Goal: Task Accomplishment & Management: Use online tool/utility

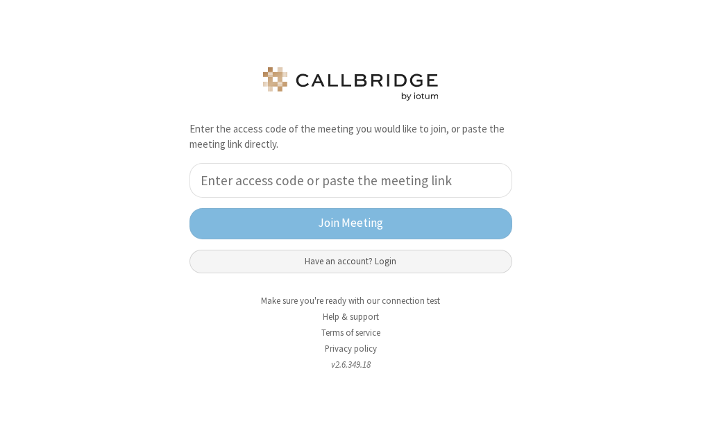
click at [444, 258] on button "Have an account? Login" at bounding box center [350, 262] width 323 height 24
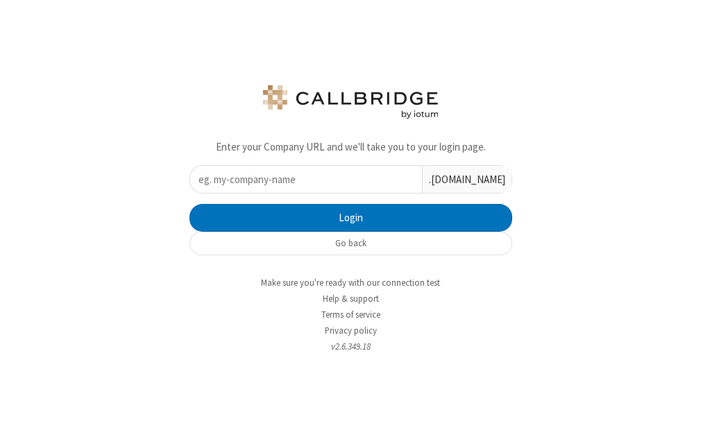
click at [388, 187] on input "text" at bounding box center [306, 179] width 232 height 27
type input "iotum"
click at [189, 204] on button "Login" at bounding box center [350, 218] width 323 height 28
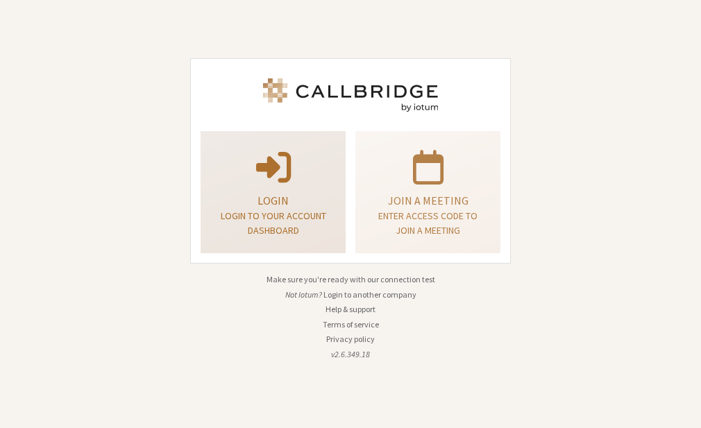
click at [296, 165] on p at bounding box center [273, 165] width 110 height 39
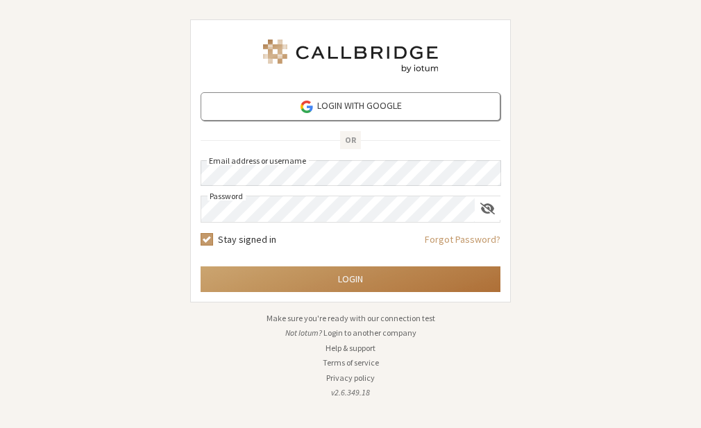
click at [347, 271] on button "Login" at bounding box center [350, 279] width 300 height 26
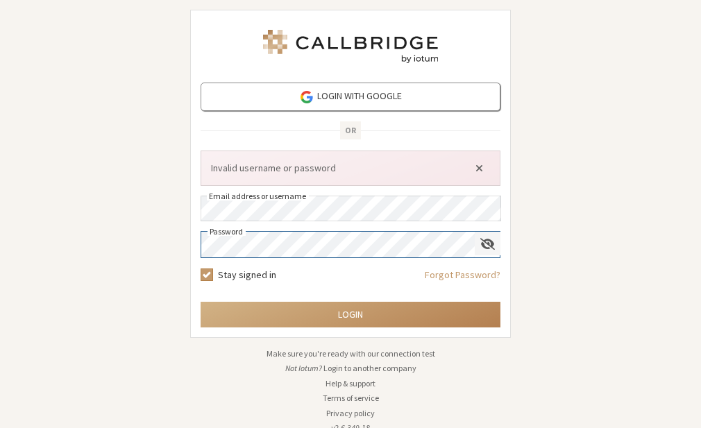
click at [486, 242] on span "Show password" at bounding box center [487, 243] width 15 height 13
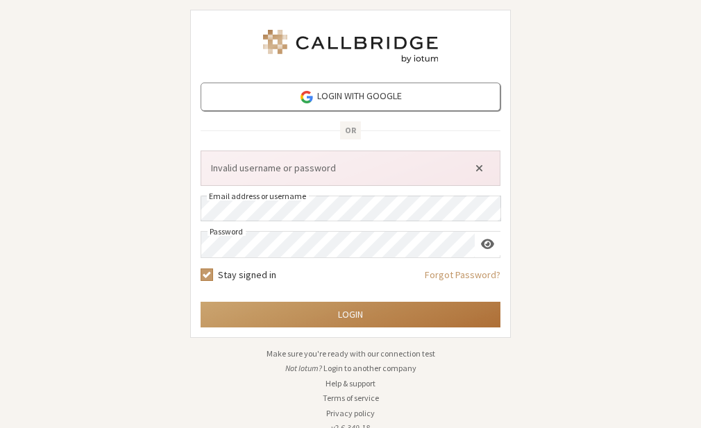
click at [314, 314] on button "Login" at bounding box center [350, 315] width 300 height 26
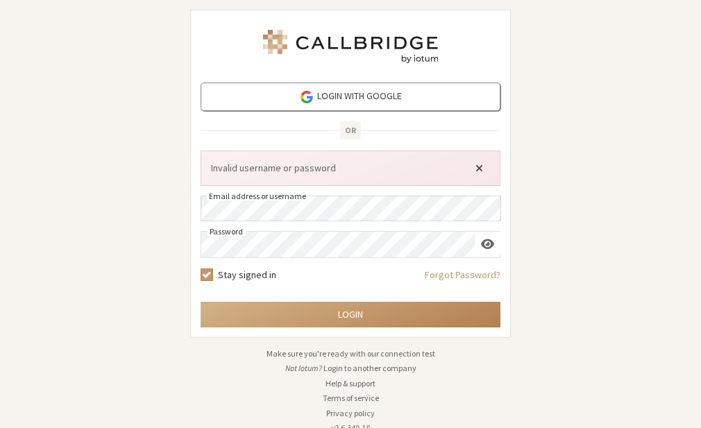
click at [477, 170] on span "Close alert" at bounding box center [479, 167] width 8 height 11
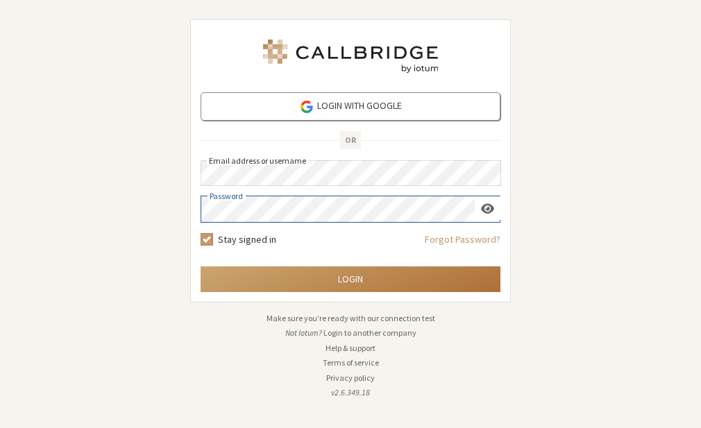
click at [348, 285] on button "Login" at bounding box center [350, 279] width 300 height 26
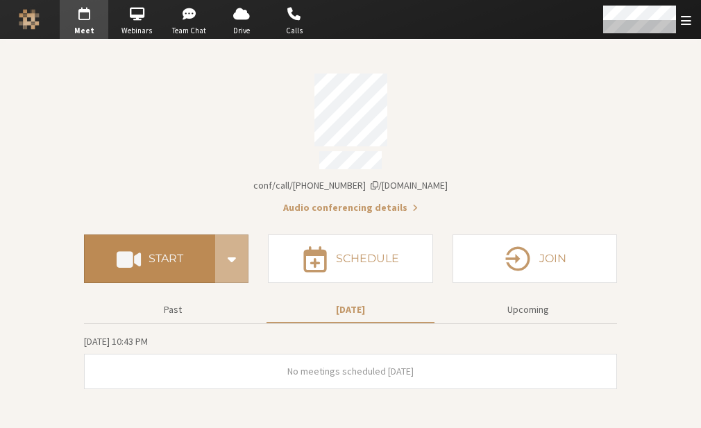
click at [189, 266] on button "Start" at bounding box center [149, 258] width 131 height 49
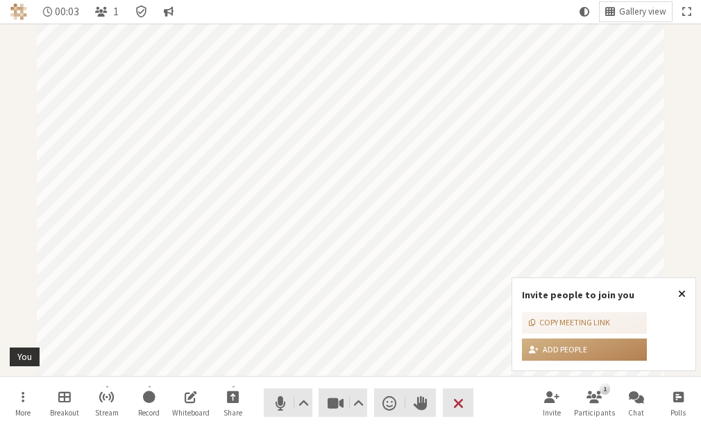
click at [685, 293] on span "Close popover" at bounding box center [682, 293] width 8 height 11
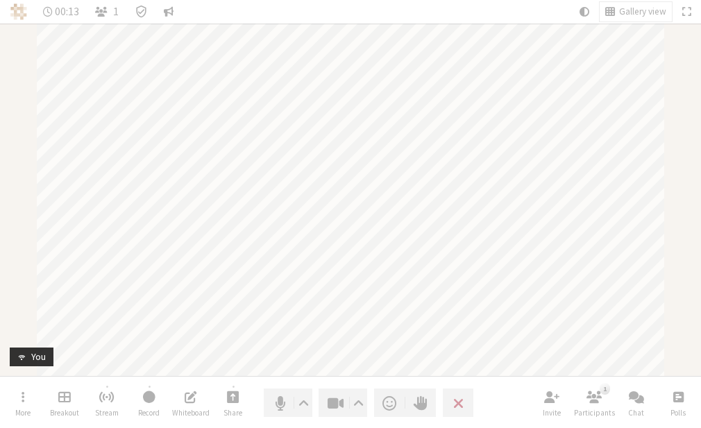
click at [685, 293] on div "Participant" at bounding box center [350, 200] width 701 height 352
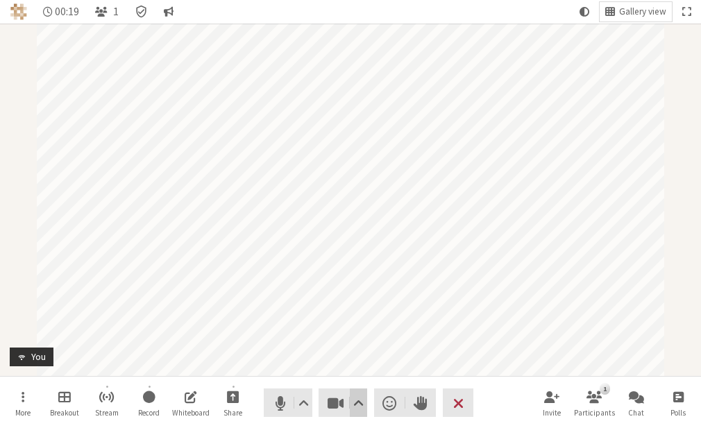
click at [359, 410] on span "Video setting" at bounding box center [358, 402] width 10 height 19
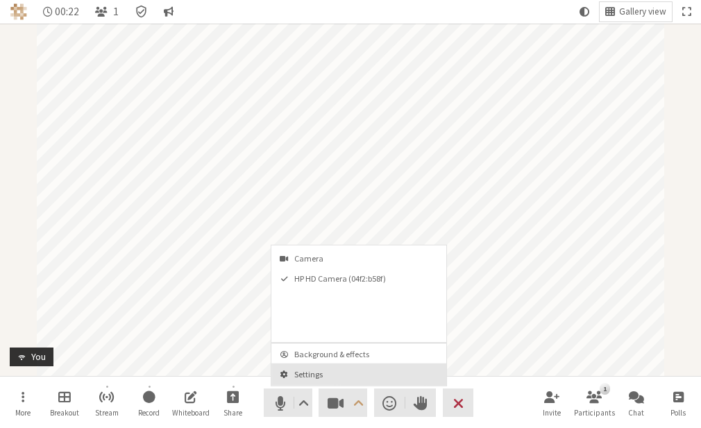
click at [323, 367] on button "Settings" at bounding box center [358, 374] width 175 height 22
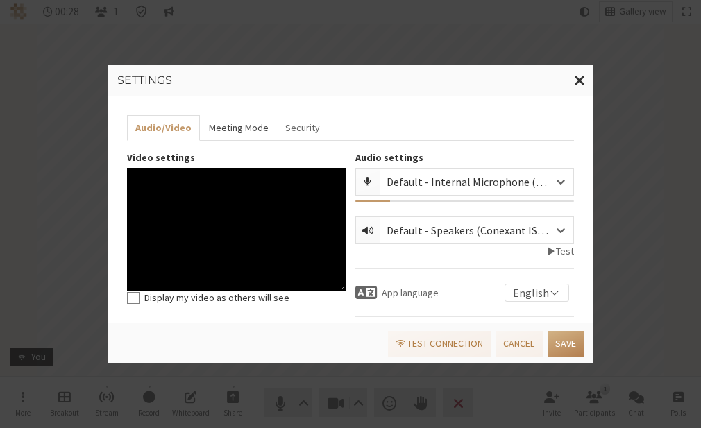
click at [238, 130] on button "Meeting Mode" at bounding box center [238, 128] width 76 height 26
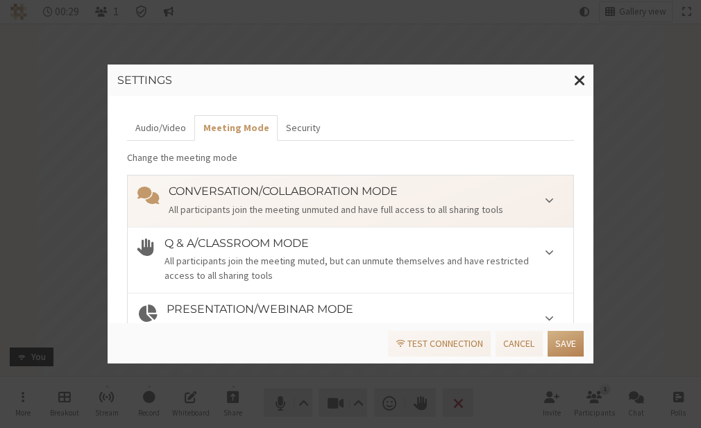
click at [319, 132] on ul "Audio/Video Meeting Mode Security" at bounding box center [350, 128] width 447 height 26
click at [290, 131] on button "Security" at bounding box center [302, 128] width 51 height 26
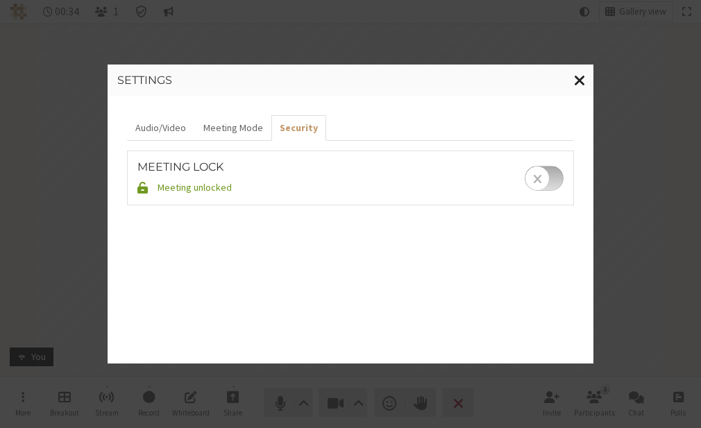
click at [578, 81] on span "Close modal" at bounding box center [580, 79] width 12 height 17
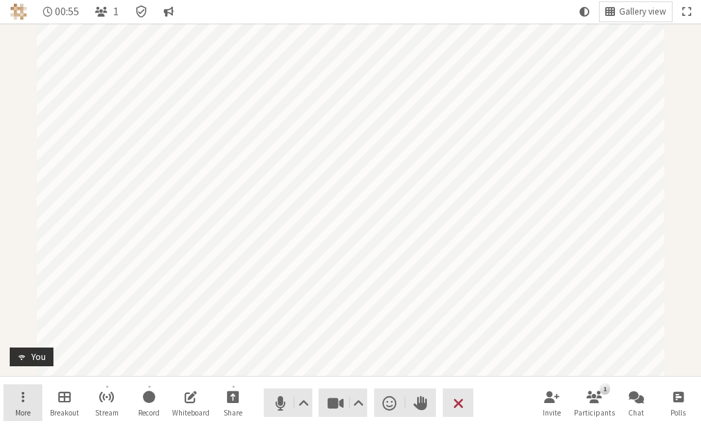
click at [19, 397] on button "More" at bounding box center [22, 402] width 39 height 37
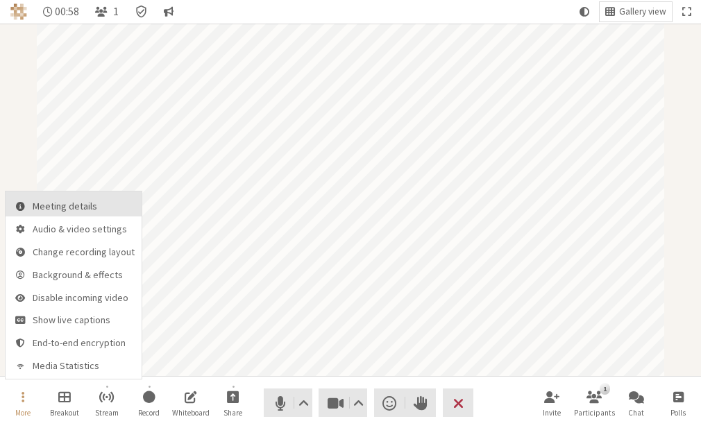
click at [48, 203] on span "Meeting details" at bounding box center [84, 206] width 102 height 10
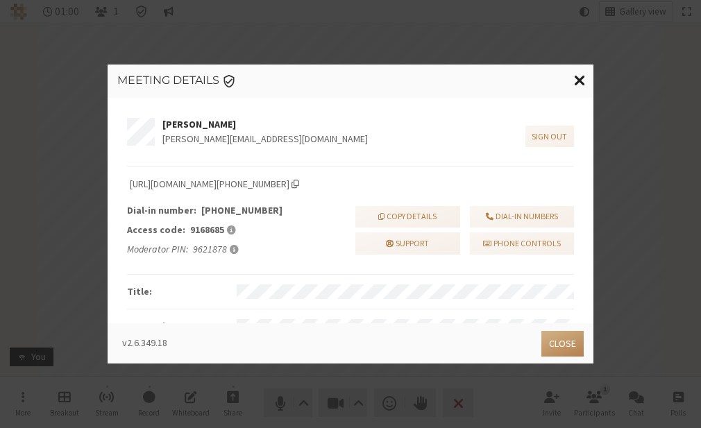
click at [584, 80] on span "Close modal" at bounding box center [580, 79] width 12 height 17
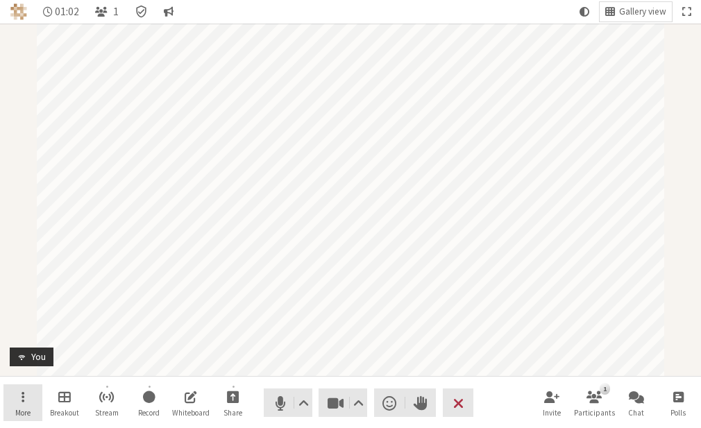
click at [19, 394] on button "More" at bounding box center [22, 402] width 39 height 37
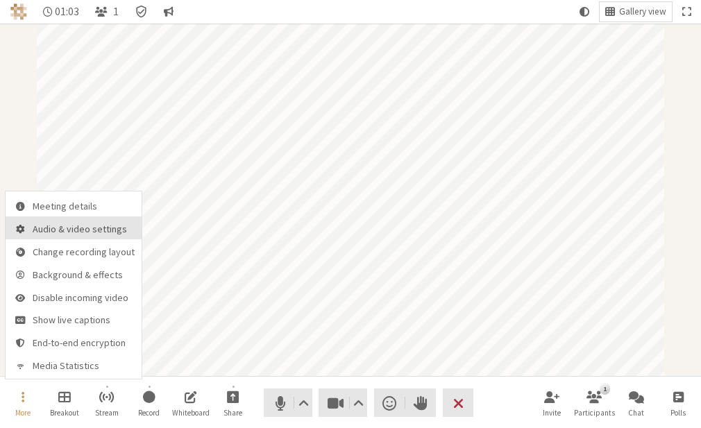
click at [50, 234] on span "Audio & video settings" at bounding box center [84, 229] width 102 height 10
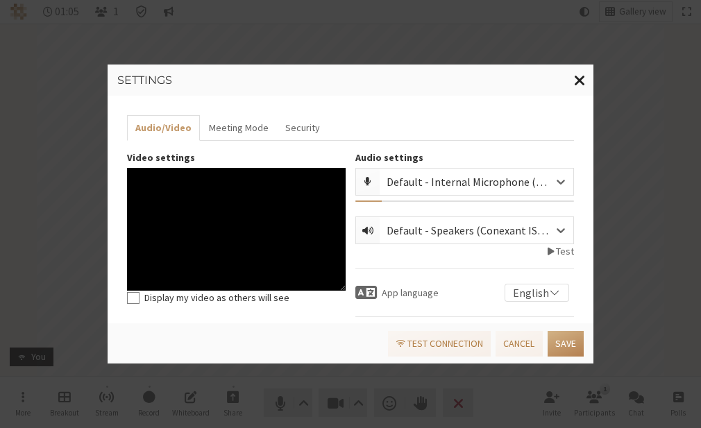
click at [580, 73] on span "Close modal" at bounding box center [580, 79] width 12 height 17
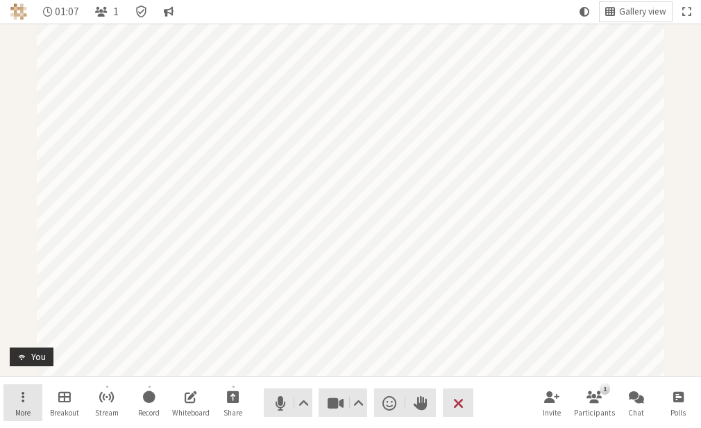
click at [10, 398] on button "More" at bounding box center [22, 402] width 39 height 37
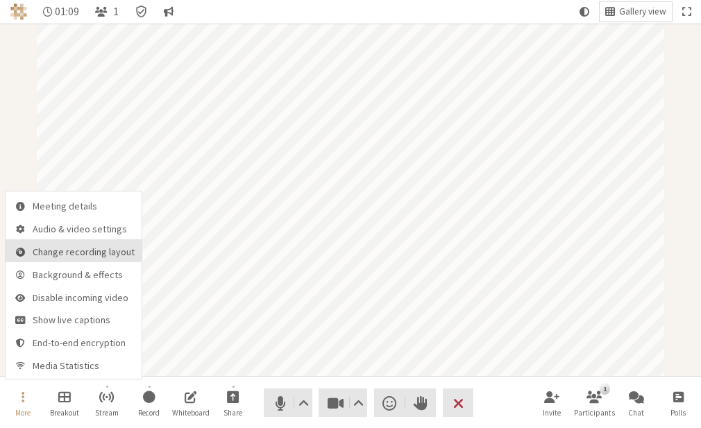
click at [45, 253] on span "Change recording layout" at bounding box center [84, 252] width 102 height 10
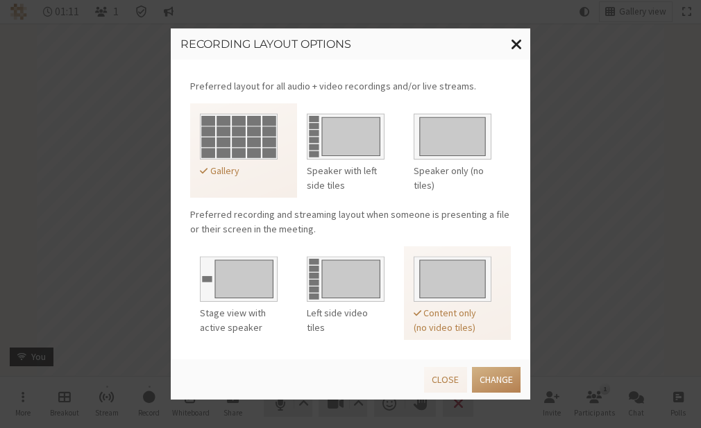
click at [514, 44] on span "Close modal" at bounding box center [517, 43] width 12 height 17
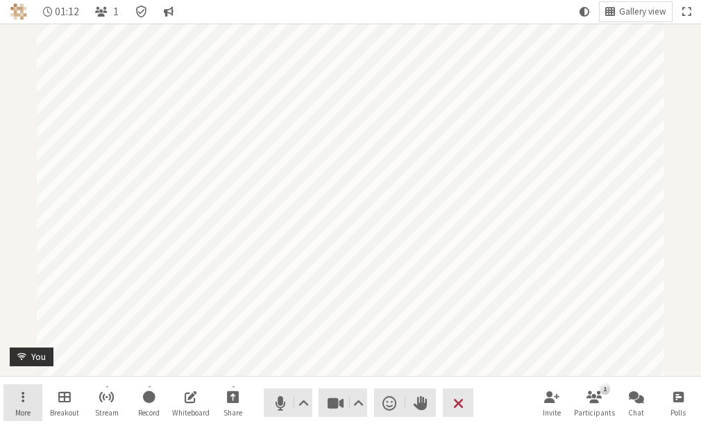
click at [21, 406] on button "More" at bounding box center [22, 402] width 39 height 37
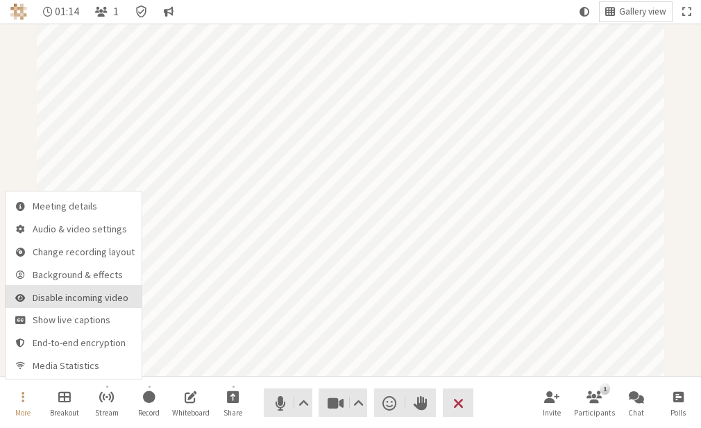
click at [41, 293] on span "Disable incoming video" at bounding box center [84, 298] width 102 height 10
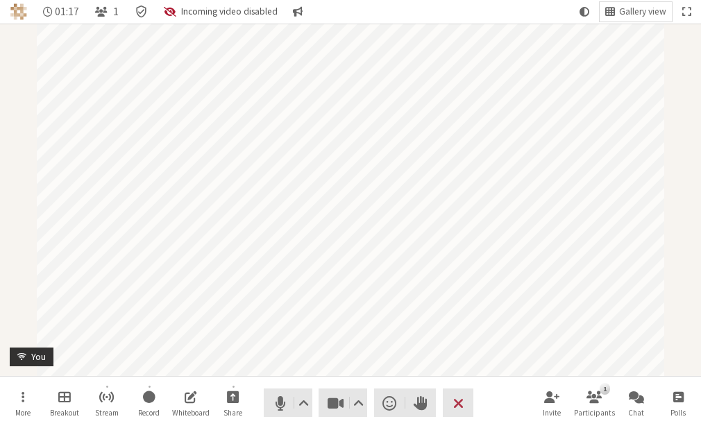
click at [215, 10] on span "Incoming video disabled" at bounding box center [229, 12] width 96 height 10
click at [18, 393] on button "More" at bounding box center [22, 402] width 39 height 37
